Goal: Task Accomplishment & Management: Complete application form

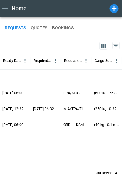
click at [114, 10] on icon at bounding box center [114, 8] width 11 height 11
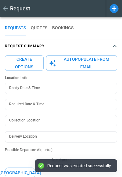
type textarea "*"
type input "**********"
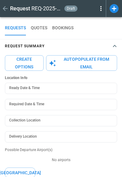
click at [114, 46] on icon "button" at bounding box center [115, 46] width 4 height 2
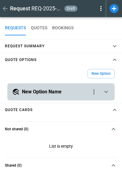
click at [105, 94] on icon "scrollable content" at bounding box center [106, 91] width 7 height 7
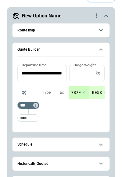
scroll to position [79, 0]
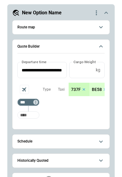
click at [26, 117] on input "Too short" at bounding box center [29, 115] width 20 height 11
type input "***"
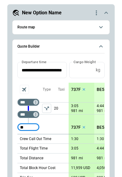
type input "***"
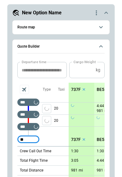
type input "***"
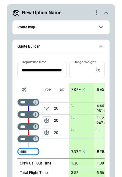
click at [47, 133] on span "package_2" at bounding box center [47, 133] width 6 height 6
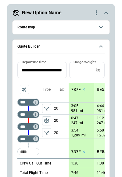
scroll to position [0, 0]
click at [25, 90] on icon "Aircraft selection" at bounding box center [24, 89] width 7 height 7
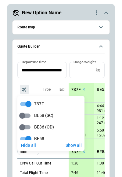
click at [37, 82] on div at bounding box center [61, 88] width 122 height 177
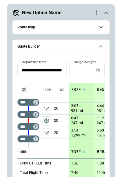
click at [77, 88] on p "737F" at bounding box center [76, 89] width 10 height 5
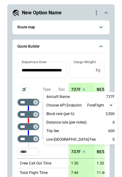
click at [96, 98] on body "**********" at bounding box center [61, 9] width 122 height 177
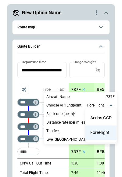
click at [99, 119] on li "Aerios GCD" at bounding box center [101, 118] width 31 height 15
type input "**********"
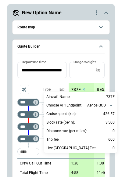
click at [49, 81] on div at bounding box center [61, 88] width 122 height 177
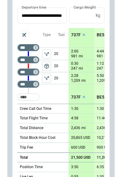
click at [76, 34] on p "737F" at bounding box center [76, 34] width 10 height 5
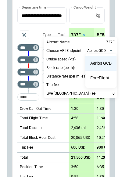
click at [96, 75] on li "ForeFlight" at bounding box center [101, 78] width 31 height 15
type input "**********"
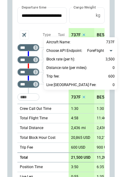
click at [97, 26] on div at bounding box center [61, 88] width 122 height 177
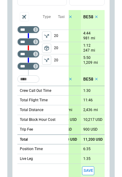
scroll to position [0, 13]
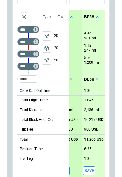
click at [89, 15] on p "BE58" at bounding box center [89, 16] width 10 height 5
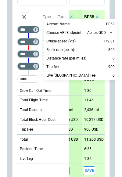
click at [80, 9] on div at bounding box center [61, 88] width 122 height 177
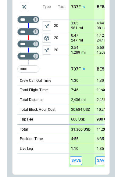
scroll to position [30, 0]
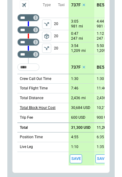
click at [40, 108] on p "Total Block Hour Cost" at bounding box center [38, 107] width 36 height 5
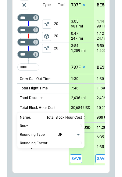
click at [38, 108] on div at bounding box center [61, 88] width 122 height 177
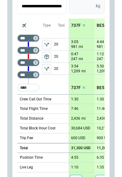
scroll to position [6, 0]
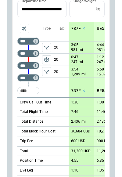
click at [73, 28] on p "737F" at bounding box center [76, 28] width 10 height 5
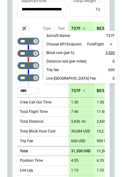
click at [109, 54] on p "3,500" at bounding box center [110, 52] width 9 height 7
type input "****"
click at [57, 22] on div at bounding box center [61, 88] width 122 height 177
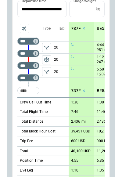
scroll to position [18, 0]
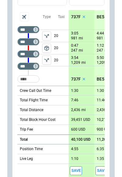
click at [73, 13] on div "737F" at bounding box center [79, 16] width 21 height 13
click at [73, 16] on p "737F" at bounding box center [76, 16] width 10 height 5
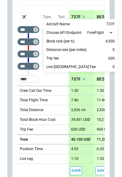
click at [73, 16] on div at bounding box center [61, 88] width 122 height 177
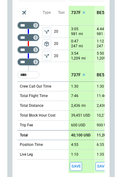
scroll to position [23, 0]
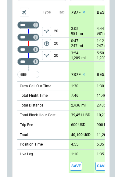
click at [73, 16] on div "737F" at bounding box center [79, 12] width 21 height 13
click at [74, 12] on p "737F" at bounding box center [76, 12] width 10 height 5
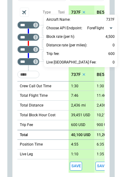
click at [74, 12] on div at bounding box center [61, 88] width 122 height 177
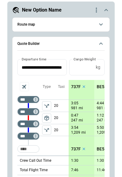
scroll to position [74, 0]
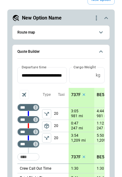
click at [101, 32] on icon "scrollable content" at bounding box center [101, 32] width 4 height 2
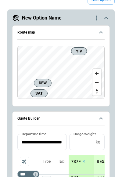
click at [103, 33] on icon "scrollable content" at bounding box center [100, 32] width 7 height 7
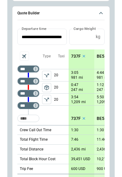
scroll to position [108, 0]
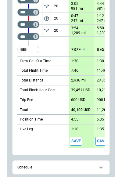
click at [77, 81] on p "2,436" at bounding box center [75, 80] width 9 height 5
type input "****"
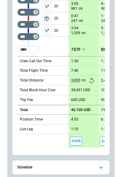
click at [79, 110] on p "40,100 USD" at bounding box center [81, 110] width 20 height 5
type input "*****"
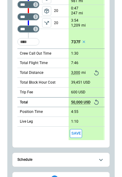
scroll to position [115, 0]
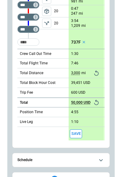
click at [83, 155] on button "Schedule" at bounding box center [60, 160] width 87 height 14
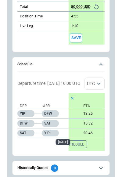
scroll to position [0, 23]
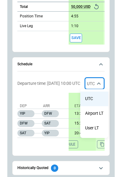
click at [102, 82] on body "**********" at bounding box center [61, 2] width 122 height 177
click at [98, 117] on li "Airport LT" at bounding box center [94, 113] width 28 height 15
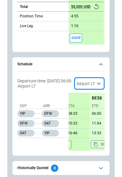
scroll to position [0, 11]
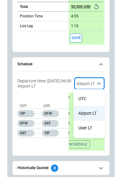
click at [97, 83] on body "**********" at bounding box center [61, 2] width 122 height 177
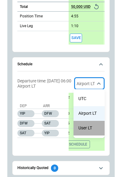
click at [87, 129] on li "User LT" at bounding box center [89, 128] width 31 height 15
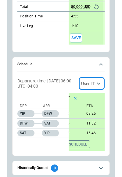
click at [101, 84] on body "**********" at bounding box center [61, 2] width 122 height 177
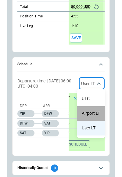
click at [97, 111] on li "Airport LT" at bounding box center [91, 113] width 28 height 15
type input "**********"
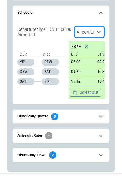
scroll to position [151, 0]
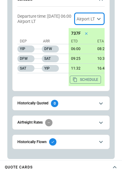
click at [100, 102] on icon "scrollable content" at bounding box center [101, 103] width 4 height 2
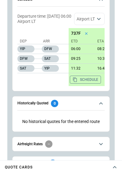
click at [100, 102] on icon "scrollable content" at bounding box center [100, 103] width 7 height 7
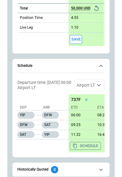
scroll to position [160, 0]
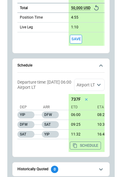
click at [101, 67] on icon "scrollable content" at bounding box center [100, 65] width 7 height 7
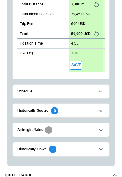
scroll to position [148, 0]
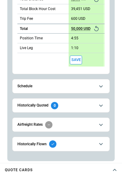
click at [97, 106] on icon "scrollable content" at bounding box center [100, 105] width 7 height 7
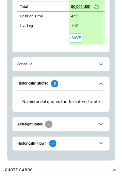
scroll to position [141, 0]
click at [100, 80] on icon "scrollable content" at bounding box center [100, 83] width 7 height 7
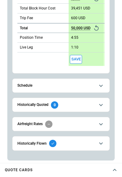
scroll to position [115, 0]
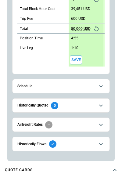
click at [102, 125] on icon "scrollable content" at bounding box center [100, 124] width 7 height 7
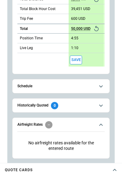
scroll to position [133, 0]
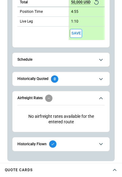
click at [85, 143] on span "Historically Flown" at bounding box center [56, 144] width 78 height 7
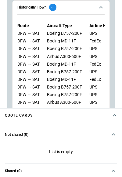
scroll to position [0, 0]
click at [100, 6] on icon "scrollable content" at bounding box center [100, 7] width 7 height 7
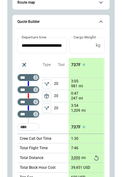
click at [97, 21] on button "Quote Builder" at bounding box center [60, 22] width 87 height 14
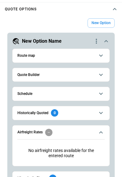
scroll to position [50, 0]
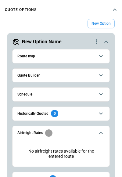
click at [100, 44] on icon "quote-option-actions" at bounding box center [96, 41] width 7 height 7
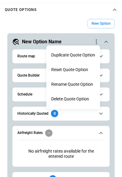
click at [106, 42] on div at bounding box center [61, 88] width 122 height 177
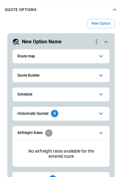
click at [106, 42] on icon "scrollable content" at bounding box center [106, 41] width 7 height 7
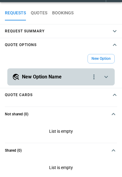
scroll to position [5, 0]
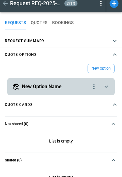
click at [111, 43] on icon "button" at bounding box center [114, 40] width 7 height 7
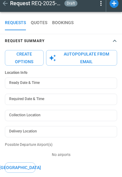
click at [62, 57] on button "Autopopulate from Email" at bounding box center [81, 58] width 71 height 16
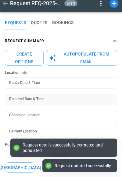
type textarea "*"
type input "**********"
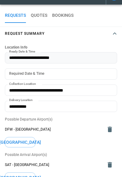
scroll to position [16, 0]
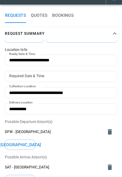
click at [114, 32] on icon "button" at bounding box center [114, 33] width 7 height 7
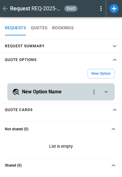
scroll to position [0, 0]
click at [105, 41] on button "Request Summary" at bounding box center [61, 45] width 122 height 13
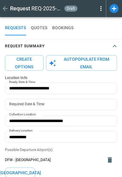
click at [32, 66] on button "Create Options" at bounding box center [24, 63] width 39 height 16
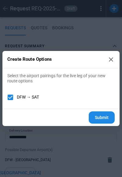
click at [96, 117] on button "Submit" at bounding box center [102, 118] width 26 height 13
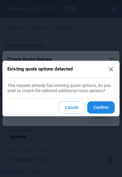
click at [99, 105] on button "Confirm" at bounding box center [101, 107] width 28 height 13
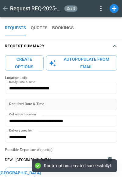
type textarea "*"
type input "**********"
click at [116, 44] on icon "button" at bounding box center [114, 45] width 7 height 7
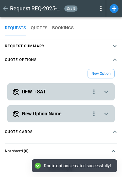
scroll to position [5, 0]
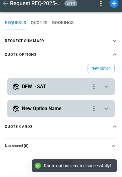
click at [108, 85] on icon "scrollable content" at bounding box center [106, 86] width 7 height 7
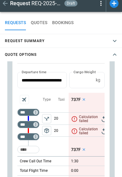
scroll to position [62, 0]
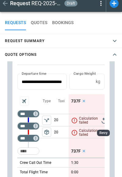
click at [102, 122] on icon "Retry" at bounding box center [104, 120] width 7 height 7
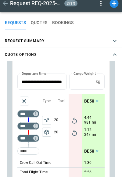
scroll to position [0, 29]
click at [89, 99] on p "BE58" at bounding box center [90, 101] width 10 height 5
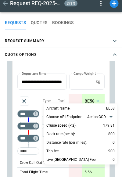
click at [86, 99] on div at bounding box center [61, 88] width 122 height 177
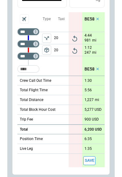
scroll to position [68, 0]
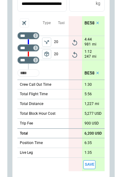
click at [24, 75] on input "Too short" at bounding box center [29, 73] width 20 height 11
type input "***"
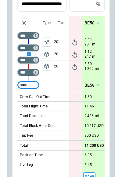
click at [27, 54] on div "scrollable content" at bounding box center [28, 54] width 22 height 0
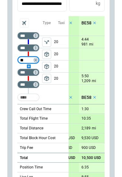
type input "***"
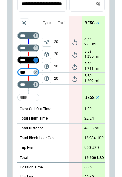
click at [37, 61] on icon "Not found" at bounding box center [36, 60] width 4 height 4
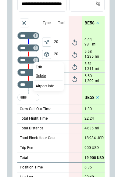
click at [45, 77] on p "Delete" at bounding box center [41, 75] width 10 height 5
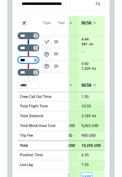
click at [48, 86] on div "Type package_2 package_2" at bounding box center [46, 54] width 15 height 76
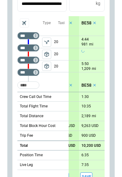
click at [48, 64] on span "package_2" at bounding box center [47, 66] width 6 height 6
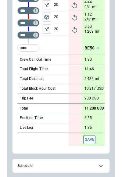
scroll to position [120, 0]
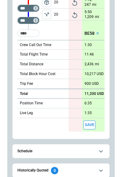
click at [91, 125] on button "Save" at bounding box center [89, 125] width 12 height 9
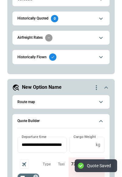
scroll to position [274, 0]
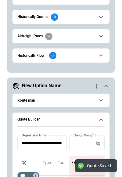
click at [107, 83] on icon "scrollable content" at bounding box center [106, 86] width 7 height 7
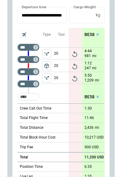
scroll to position [0, 0]
click at [78, 55] on button "Retry" at bounding box center [75, 55] width 10 height 10
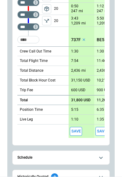
scroll to position [58, 0]
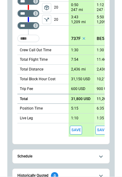
click at [79, 130] on button "Save" at bounding box center [76, 130] width 12 height 9
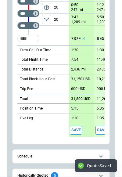
type textarea "*"
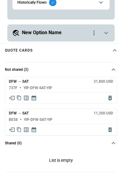
scroll to position [267, 0]
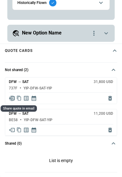
click at [13, 99] on icon "Share quote in email" at bounding box center [12, 98] width 6 height 6
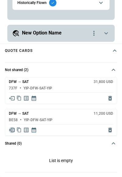
click at [13, 131] on icon "Share quote in email" at bounding box center [12, 130] width 6 height 6
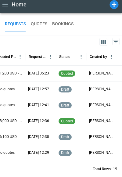
scroll to position [0, 302]
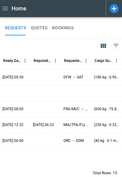
click at [117, 8] on icon at bounding box center [114, 8] width 9 height 9
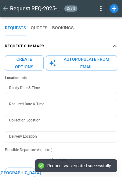
click at [75, 68] on button "Autopopulate from Email" at bounding box center [81, 63] width 71 height 16
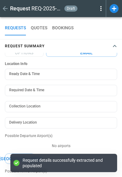
scroll to position [14, 0]
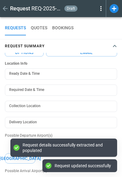
type textarea "*"
type input "**********"
type input "***"
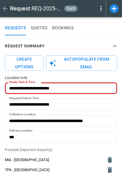
scroll to position [0, 0]
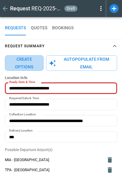
click at [28, 59] on button "Create Options" at bounding box center [24, 63] width 39 height 16
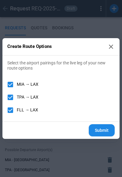
click at [108, 128] on button "Submit" at bounding box center [102, 130] width 26 height 13
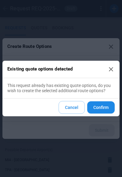
click at [100, 107] on button "Confirm" at bounding box center [101, 107] width 28 height 13
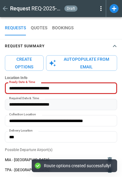
type textarea "*"
type input "**********"
click at [114, 45] on icon "button" at bounding box center [114, 45] width 7 height 7
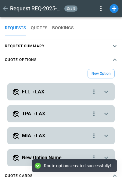
click at [105, 92] on icon "scrollable content" at bounding box center [107, 92] width 4 height 2
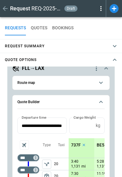
scroll to position [19, 0]
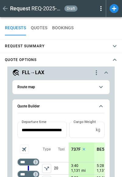
click at [106, 72] on icon "scrollable content" at bounding box center [106, 72] width 7 height 7
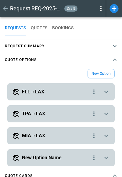
scroll to position [0, 0]
click at [94, 136] on icon "quote-option-actions" at bounding box center [94, 136] width 1 height 5
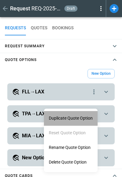
click at [72, 115] on button "Duplicate Quote Option" at bounding box center [71, 118] width 54 height 15
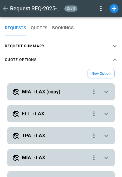
type textarea "*"
click at [67, 91] on div "MIA→LAX (copy)" at bounding box center [51, 91] width 78 height 7
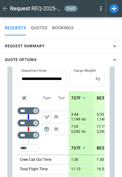
scroll to position [71, 0]
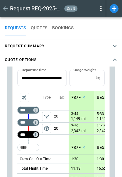
click at [27, 133] on input "***" at bounding box center [27, 135] width 17 height 6
type input "*"
type input "***"
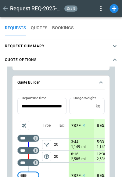
scroll to position [53, 0]
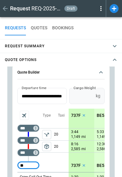
type input "***"
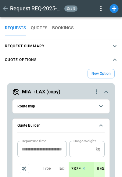
scroll to position [0, 0]
click at [103, 92] on icon "scrollable content" at bounding box center [106, 91] width 7 height 7
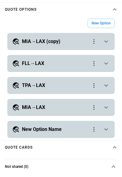
scroll to position [51, 0]
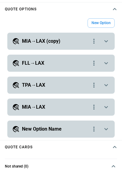
click at [106, 46] on div "**********" at bounding box center [61, 41] width 108 height 17
click at [104, 45] on div "**********" at bounding box center [61, 41] width 108 height 17
click at [112, 36] on div "**********" at bounding box center [61, 41] width 108 height 17
click at [109, 38] on icon "scrollable content" at bounding box center [106, 41] width 7 height 7
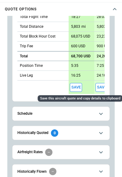
scroll to position [186, 0]
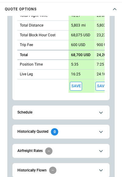
click at [102, 114] on icon "scrollable content" at bounding box center [100, 112] width 7 height 7
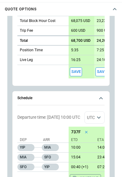
scroll to position [204, 0]
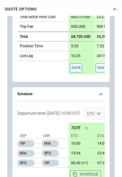
click at [93, 112] on body "**********" at bounding box center [61, 37] width 122 height 177
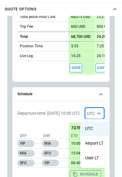
click at [93, 142] on li "Airport LT" at bounding box center [94, 143] width 28 height 15
type input "**********"
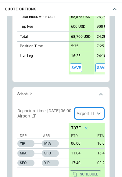
scroll to position [245, 0]
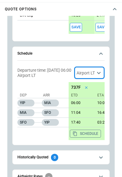
click at [76, 133] on icon "Copy the aircraft schedule to your clipboard" at bounding box center [75, 133] width 5 height 5
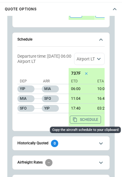
click at [76, 119] on icon "Copy the aircraft schedule to your clipboard" at bounding box center [75, 119] width 5 height 5
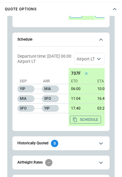
click at [54, 118] on div "Dep Arr YIP MIA MIA SFO SFO YIP" at bounding box center [42, 97] width 51 height 58
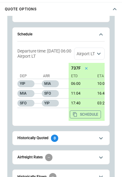
scroll to position [266, 0]
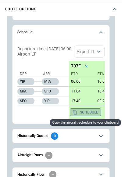
click at [79, 111] on button "Schedule" at bounding box center [85, 112] width 31 height 8
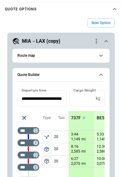
scroll to position [0, 0]
click at [98, 69] on button "Quote Builder" at bounding box center [60, 75] width 87 height 14
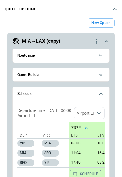
click at [110, 39] on icon "scrollable content" at bounding box center [106, 41] width 7 height 7
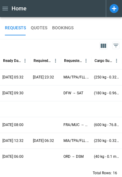
click at [114, 6] on icon at bounding box center [114, 8] width 9 height 9
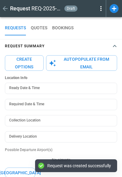
type textarea "*"
type input "**********"
click at [101, 9] on icon at bounding box center [101, 8] width 1 height 5
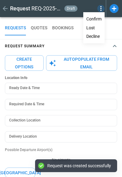
click at [96, 37] on button "Decline" at bounding box center [94, 36] width 20 height 9
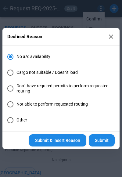
click at [42, 142] on button "Submit & Insert Reason" at bounding box center [57, 140] width 57 height 13
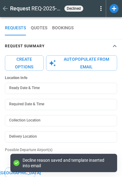
type textarea "*"
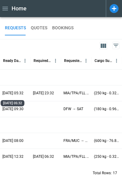
click at [24, 91] on p "[DATE] 05:32" at bounding box center [12, 93] width 21 height 5
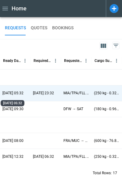
click at [24, 91] on p "[DATE] 05:32" at bounding box center [12, 93] width 21 height 5
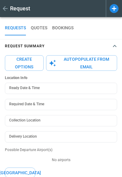
type textarea "*"
type input "**********"
type input "***"
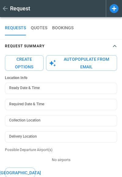
type textarea "*"
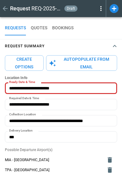
type input "**********"
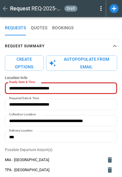
click at [102, 9] on icon at bounding box center [100, 8] width 7 height 7
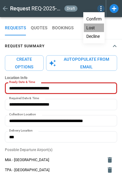
click at [94, 28] on button "Lost" at bounding box center [94, 28] width 20 height 9
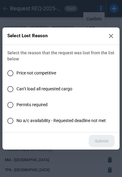
click at [16, 73] on label "Price not competitive" at bounding box center [57, 73] width 106 height 13
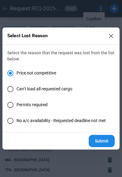
click at [95, 141] on button "Submit" at bounding box center [102, 141] width 26 height 13
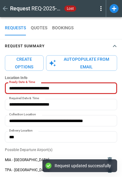
type textarea "*"
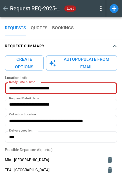
click at [90, 22] on div "REQUESTS QUOTES BOOKINGS" at bounding box center [61, 28] width 112 height 15
